Goal: Go to known website: Go to known website

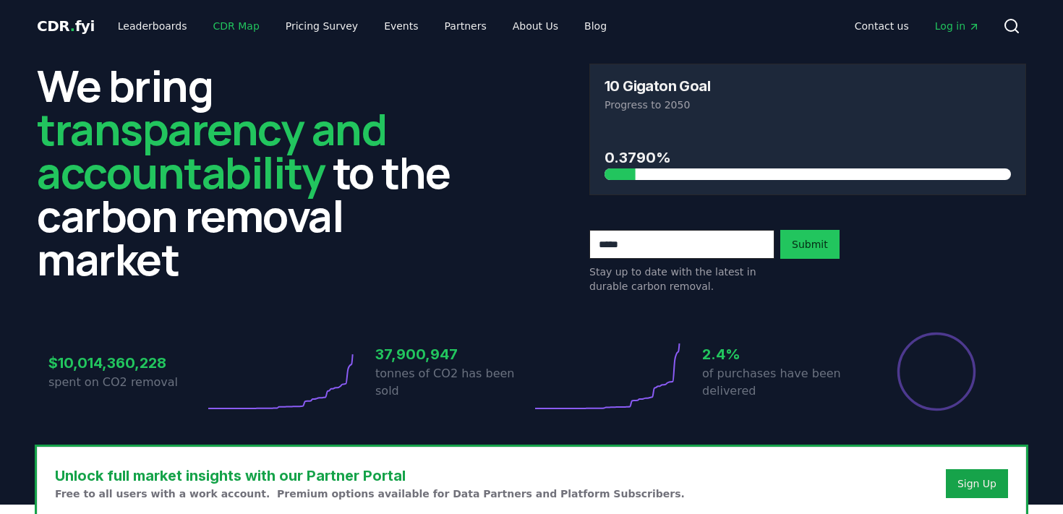
click at [220, 30] on link "CDR Map" at bounding box center [236, 26] width 69 height 26
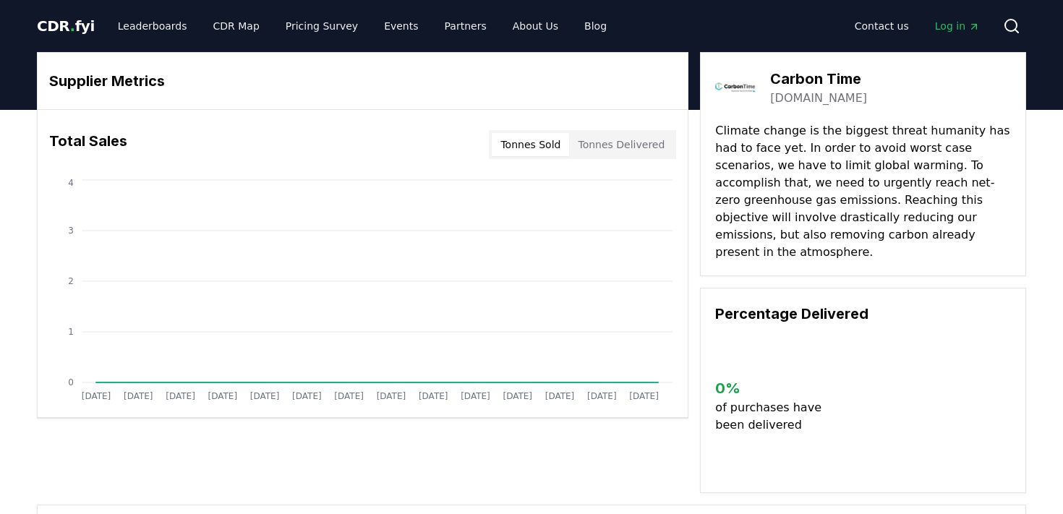
click at [802, 99] on link "[DOMAIN_NAME]" at bounding box center [818, 98] width 97 height 17
